Goal: Information Seeking & Learning: Compare options

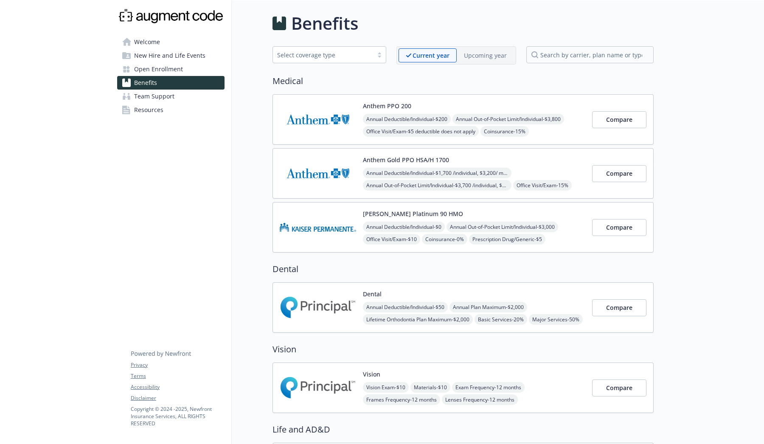
click at [413, 27] on div "Benefits" at bounding box center [462, 23] width 381 height 25
click at [484, 59] on p "Upcoming year" at bounding box center [485, 55] width 43 height 9
click at [443, 54] on div "Current year" at bounding box center [423, 55] width 50 height 14
click at [498, 53] on p "Upcoming year" at bounding box center [485, 55] width 43 height 9
click at [442, 59] on p "Current year" at bounding box center [424, 55] width 36 height 9
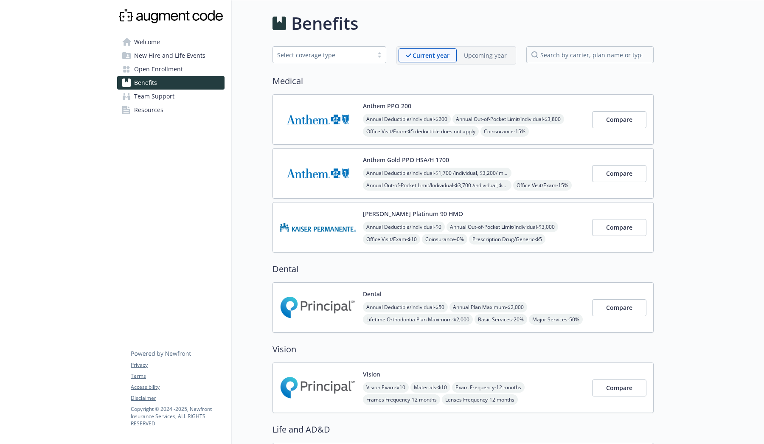
click at [493, 61] on div "Upcoming year" at bounding box center [485, 55] width 57 height 14
click at [415, 49] on div "Current year" at bounding box center [423, 55] width 50 height 14
click at [480, 53] on p "Upcoming year" at bounding box center [485, 55] width 43 height 9
click at [626, 169] on span "Compare" at bounding box center [619, 173] width 26 height 8
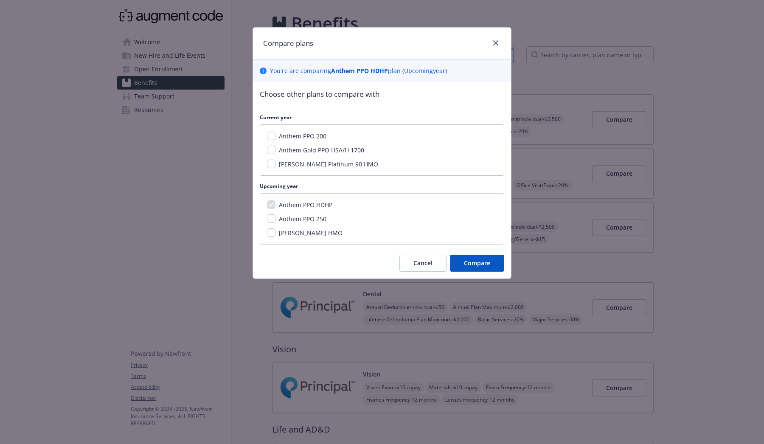
click at [497, 37] on div "Compare plans" at bounding box center [382, 44] width 258 height 32
click at [499, 39] on link "close" at bounding box center [495, 43] width 10 height 10
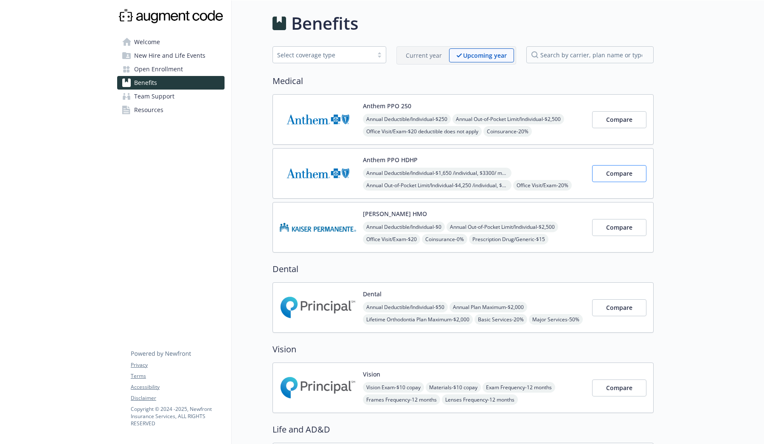
click at [627, 169] on span "Compare" at bounding box center [619, 173] width 26 height 8
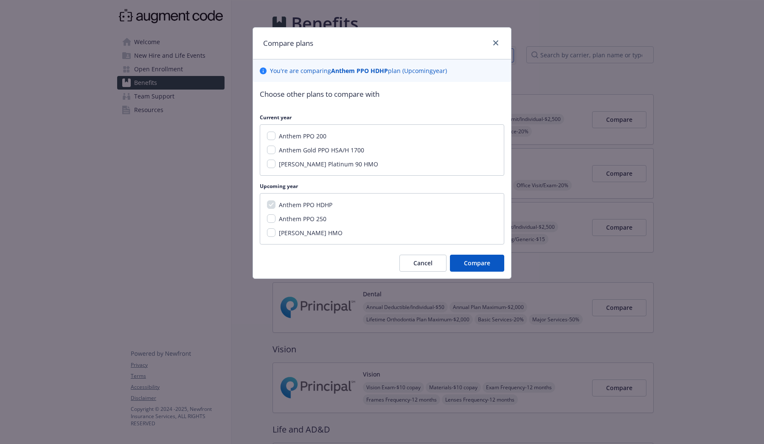
click at [274, 218] on input "Anthem PPO 250" at bounding box center [271, 218] width 8 height 8
checkbox input "true"
click at [272, 230] on input "[PERSON_NAME] HMO" at bounding box center [271, 232] width 8 height 8
checkbox input "true"
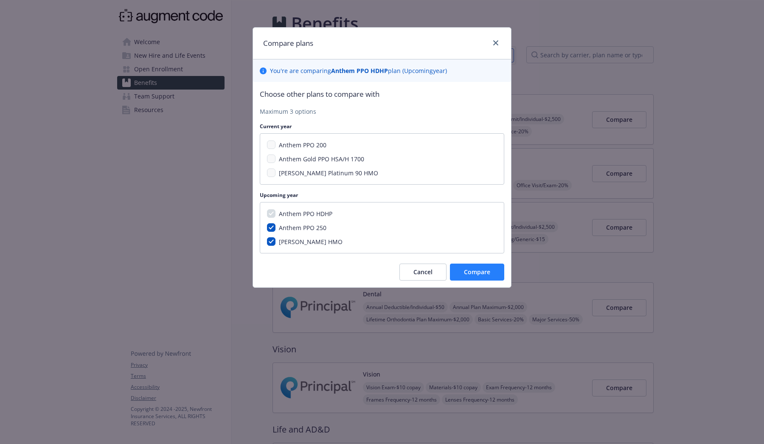
click at [492, 269] on button "Compare" at bounding box center [477, 271] width 54 height 17
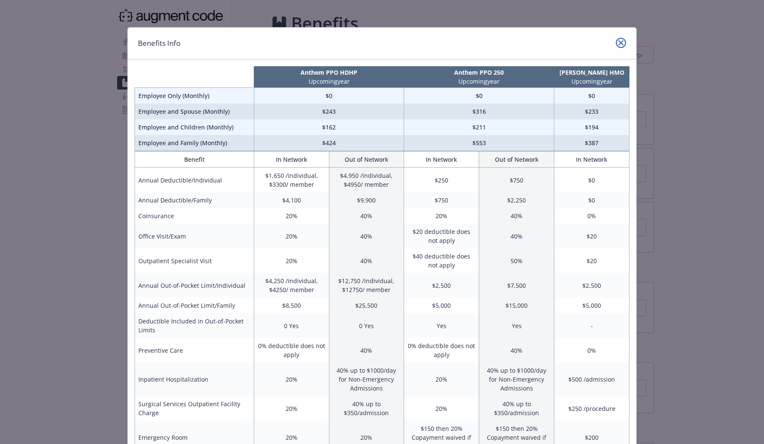
click at [622, 42] on icon "close" at bounding box center [620, 42] width 5 height 5
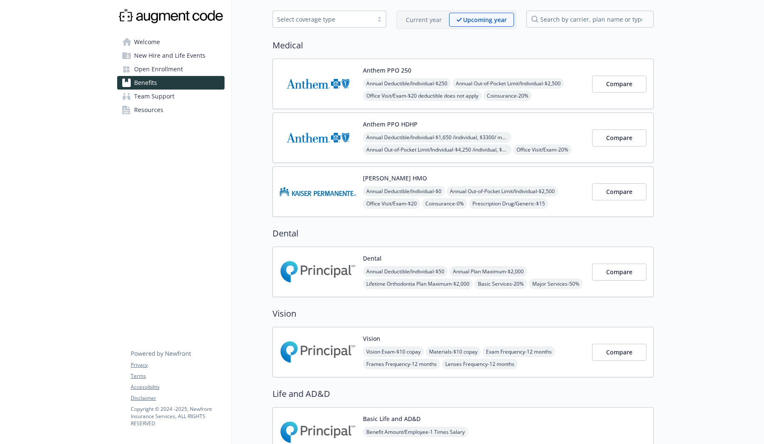
click at [532, 66] on div "Anthem PPO 250 Annual Deductible/Individual - $250 Annual Out-of-Pocket Limit/I…" at bounding box center [474, 84] width 222 height 36
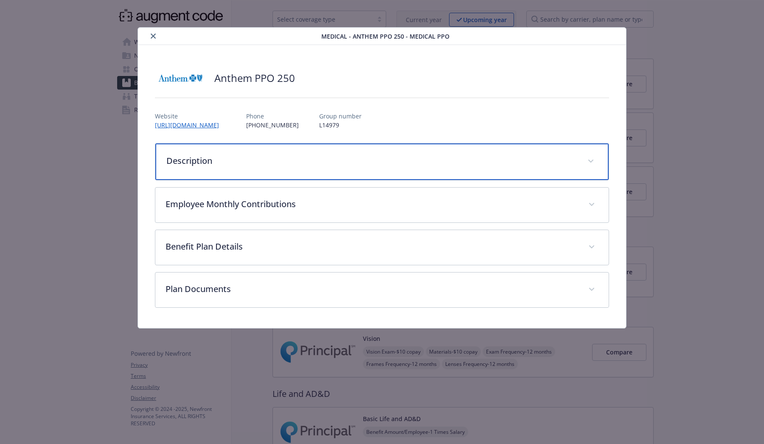
click at [585, 160] on span "details for plan Medical - Anthem PPO 250 - Medical PPO" at bounding box center [591, 161] width 14 height 14
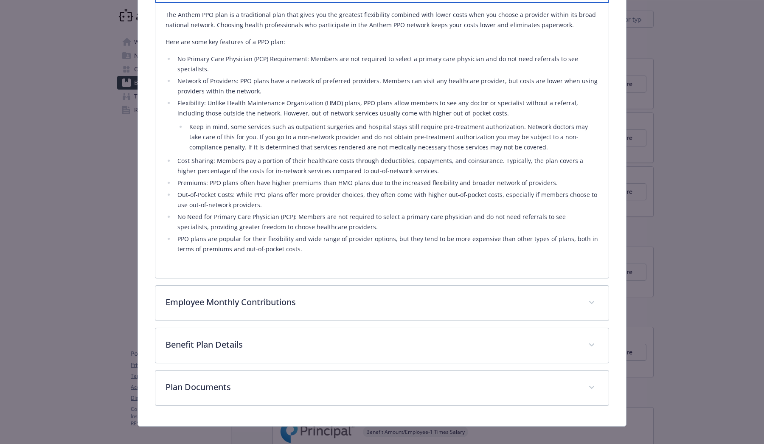
scroll to position [176, 0]
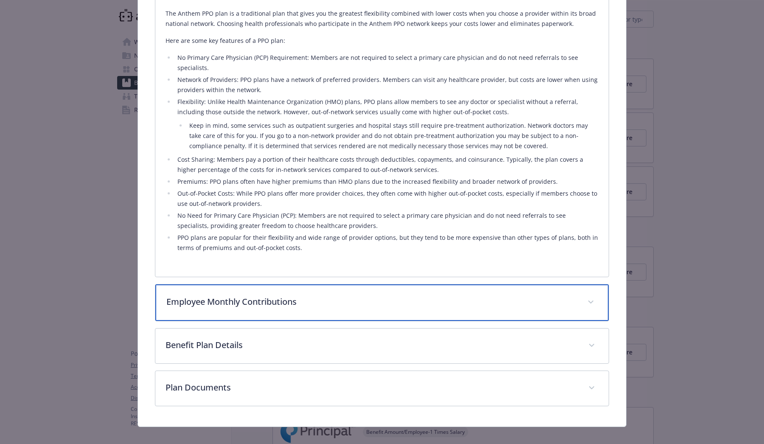
click at [415, 299] on div "Employee Monthly Contributions" at bounding box center [381, 302] width 453 height 36
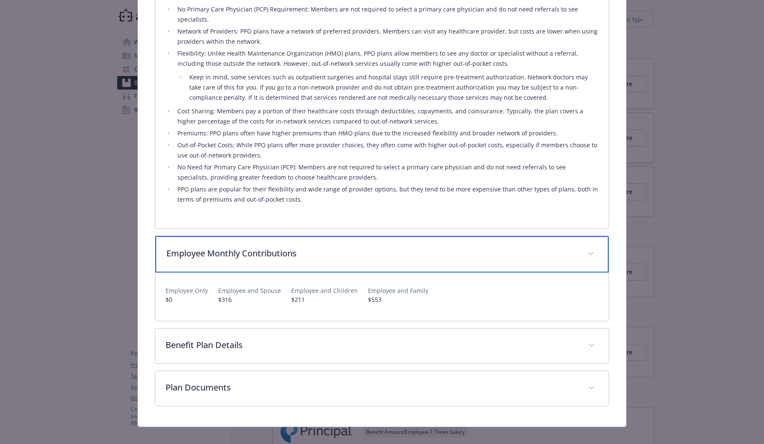
scroll to position [224, 0]
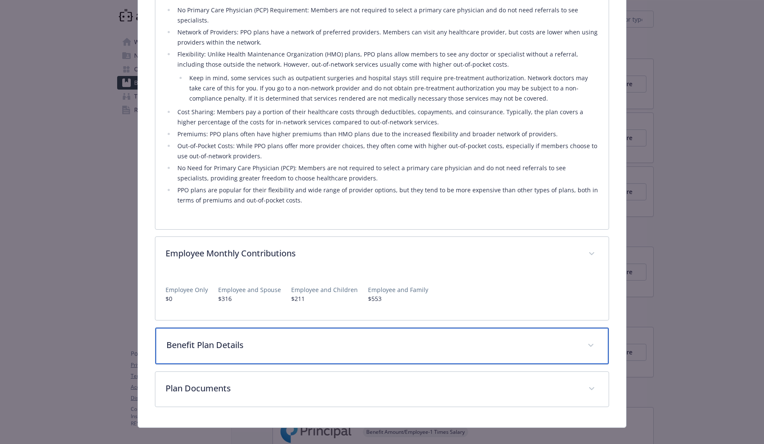
click at [381, 340] on p "Benefit Plan Details" at bounding box center [371, 345] width 411 height 13
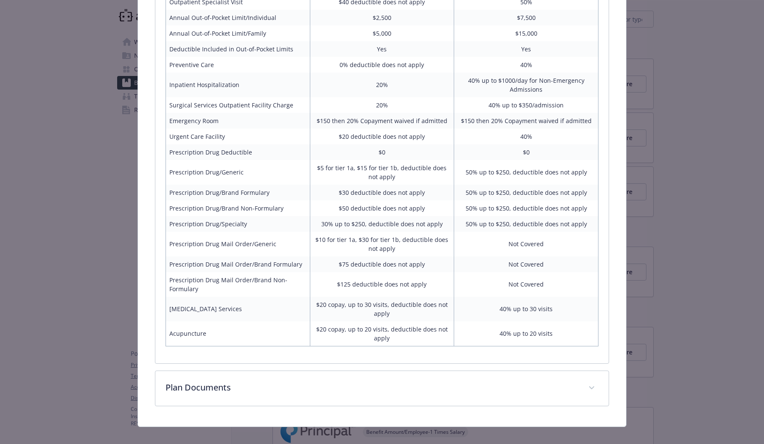
scroll to position [0, 0]
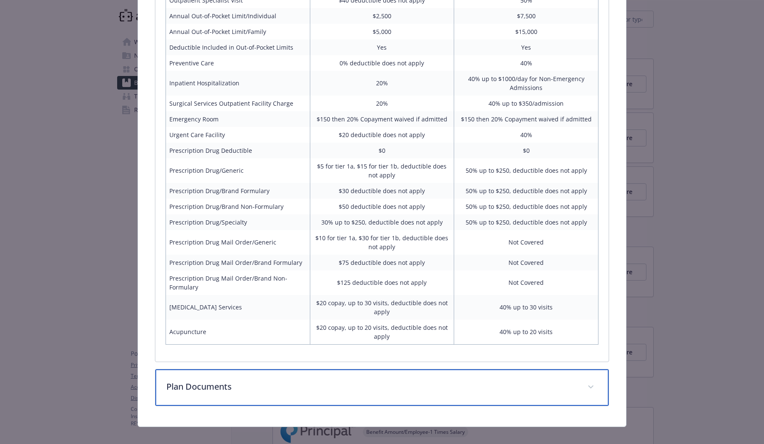
click at [380, 380] on p "Plan Documents" at bounding box center [371, 386] width 411 height 13
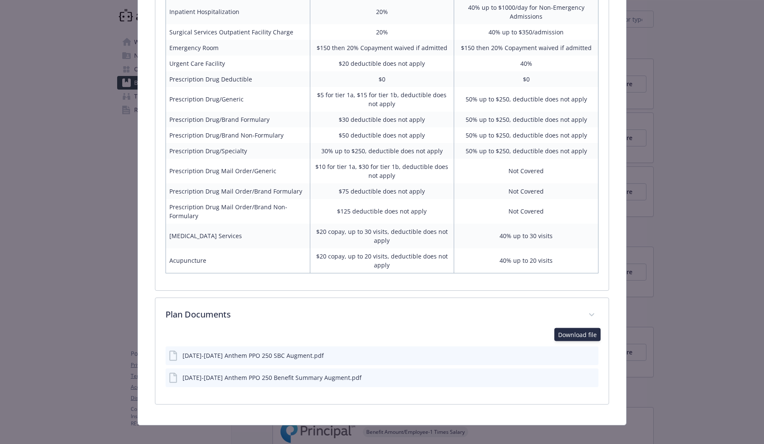
scroll to position [750, 0]
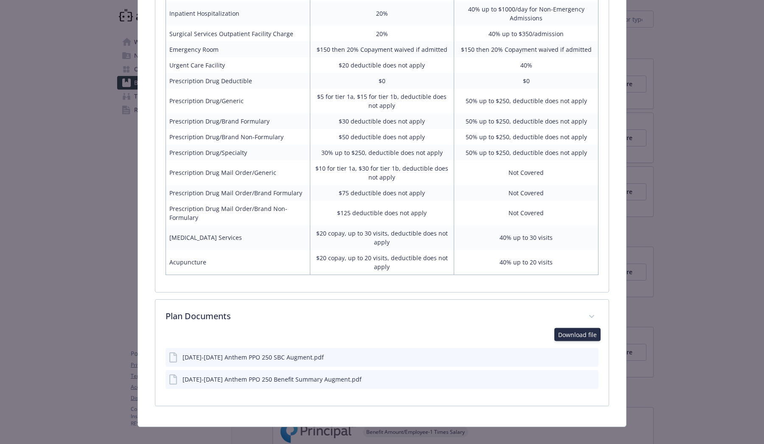
click at [576, 353] on icon "download file" at bounding box center [577, 356] width 7 height 7
click at [577, 375] on icon "download file" at bounding box center [577, 377] width 6 height 5
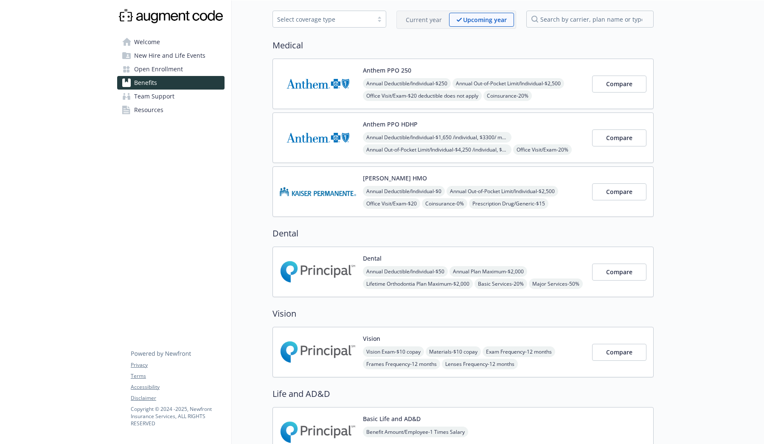
click at [565, 129] on div "Anthem PPO HDHP Annual Deductible/Individual - $1,650 /individual, $3300/ membe…" at bounding box center [474, 138] width 222 height 36
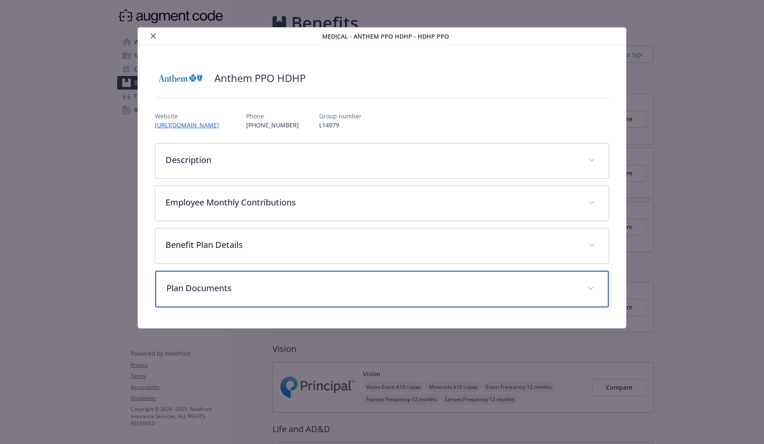
click at [597, 288] on span "details for plan Medical - Anthem PPO HDHP - HDHP PPO" at bounding box center [591, 289] width 14 height 14
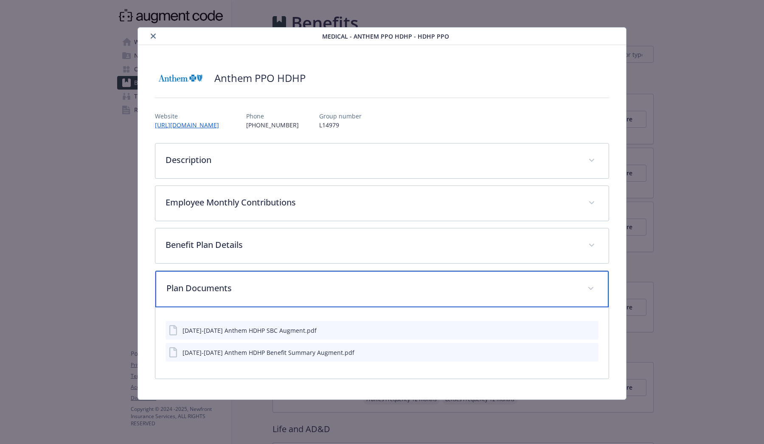
scroll to position [0, 0]
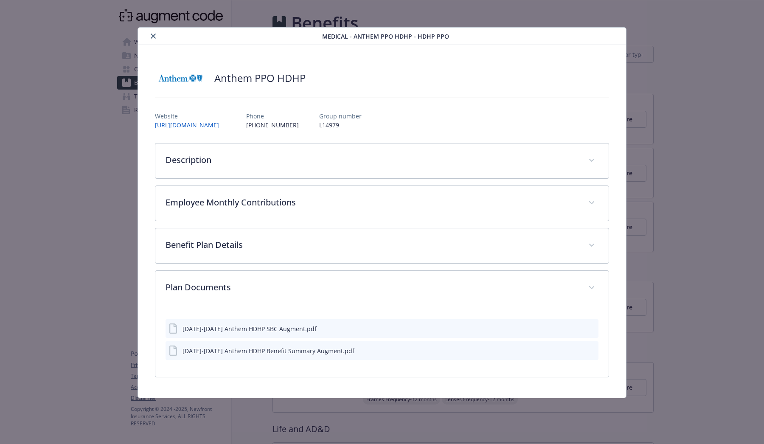
click at [575, 330] on icon "download file" at bounding box center [577, 327] width 7 height 7
click at [578, 351] on icon "download file" at bounding box center [577, 349] width 7 height 7
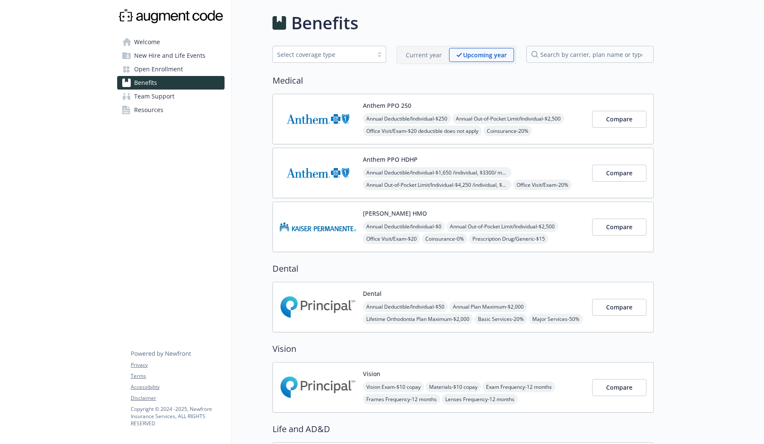
click at [573, 215] on div "[PERSON_NAME] HMO Annual Deductible/Individual - $0 Annual Out-of-Pocket Limit/…" at bounding box center [474, 227] width 222 height 36
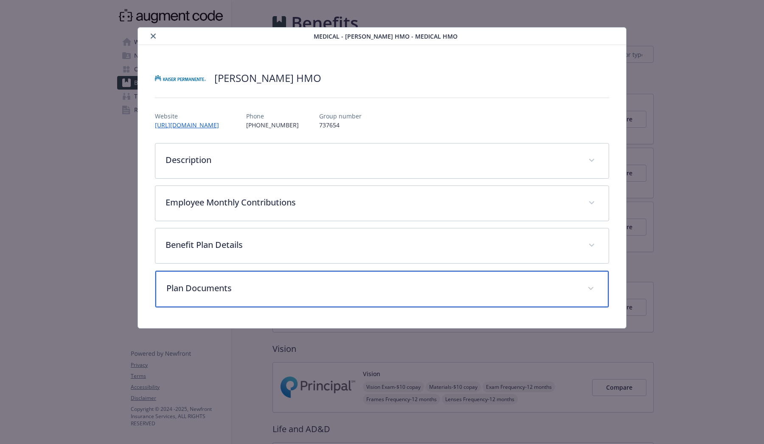
click at [585, 290] on span "details for plan Medical - Kaiser HMO - Medical HMO" at bounding box center [591, 289] width 14 height 14
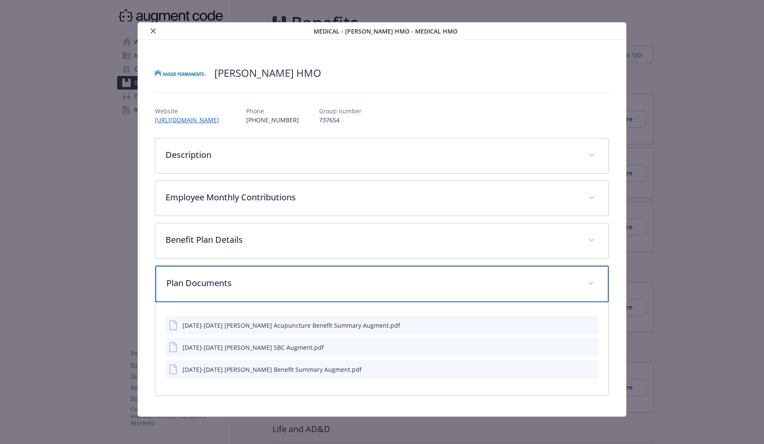
scroll to position [5, 0]
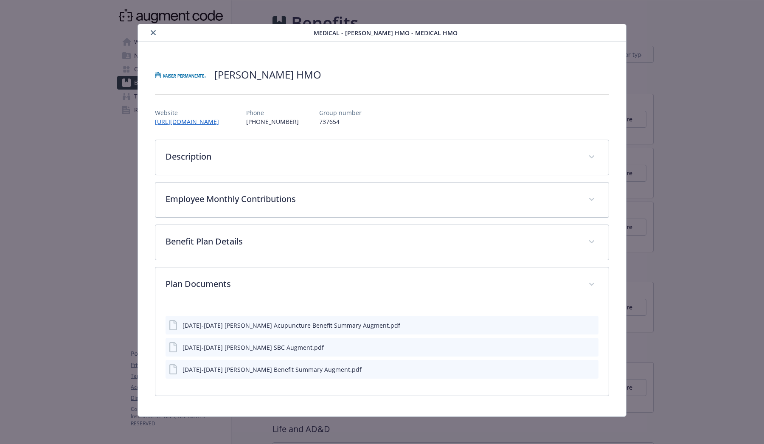
click at [575, 325] on icon "download file" at bounding box center [577, 324] width 7 height 7
click at [577, 347] on icon "download file" at bounding box center [577, 345] width 6 height 5
click at [578, 368] on icon "download file" at bounding box center [577, 367] width 6 height 5
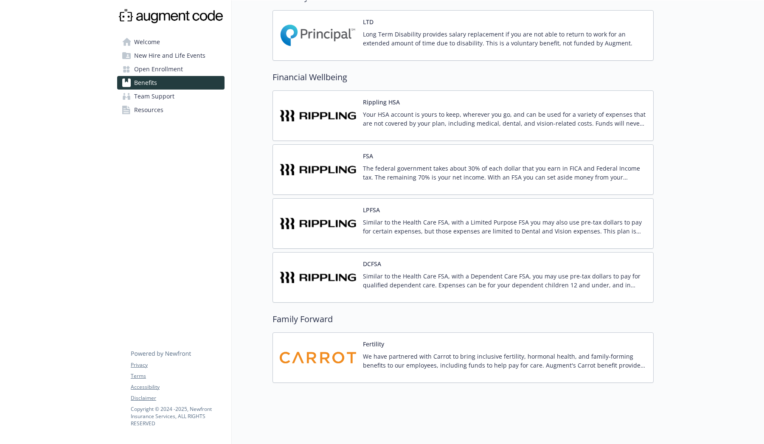
scroll to position [566, 0]
